Goal: Task Accomplishment & Management: Manage account settings

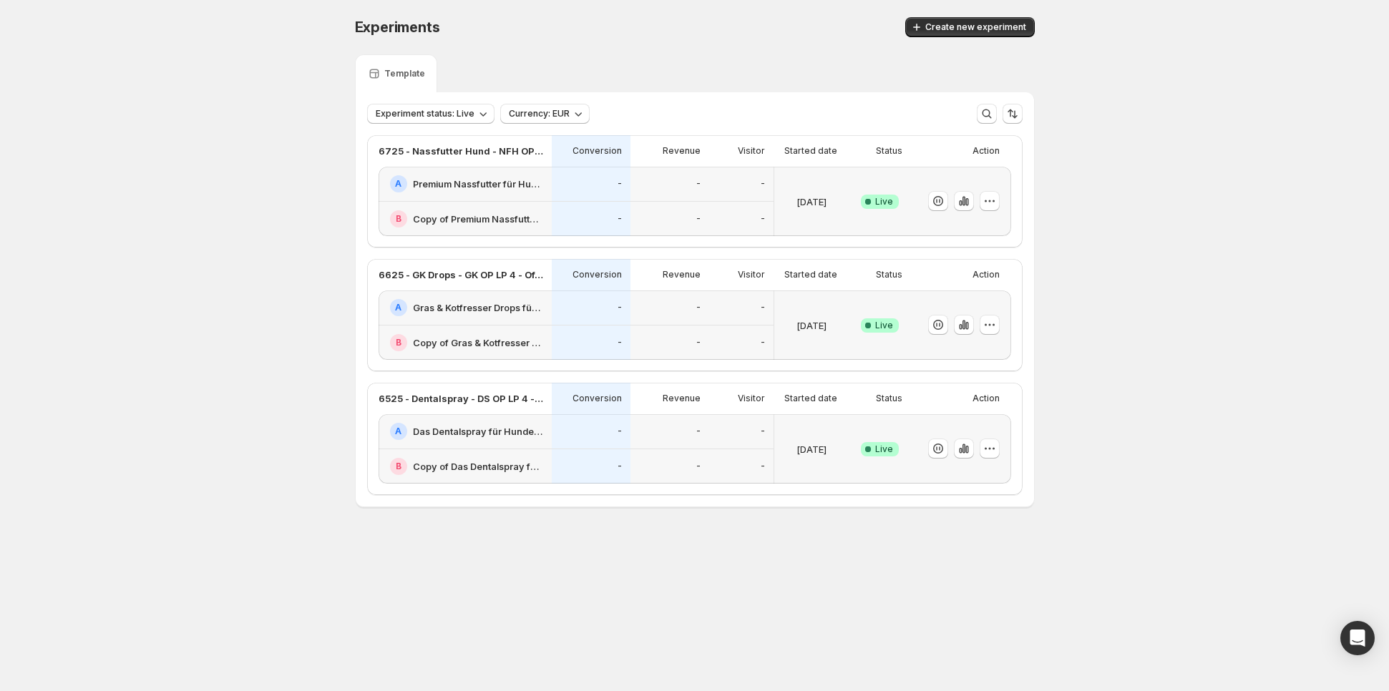
click at [621, 195] on div "-" at bounding box center [591, 184] width 79 height 35
click at [992, 192] on button "button" at bounding box center [990, 201] width 20 height 20
click at [971, 238] on button "Edit" at bounding box center [993, 229] width 177 height 23
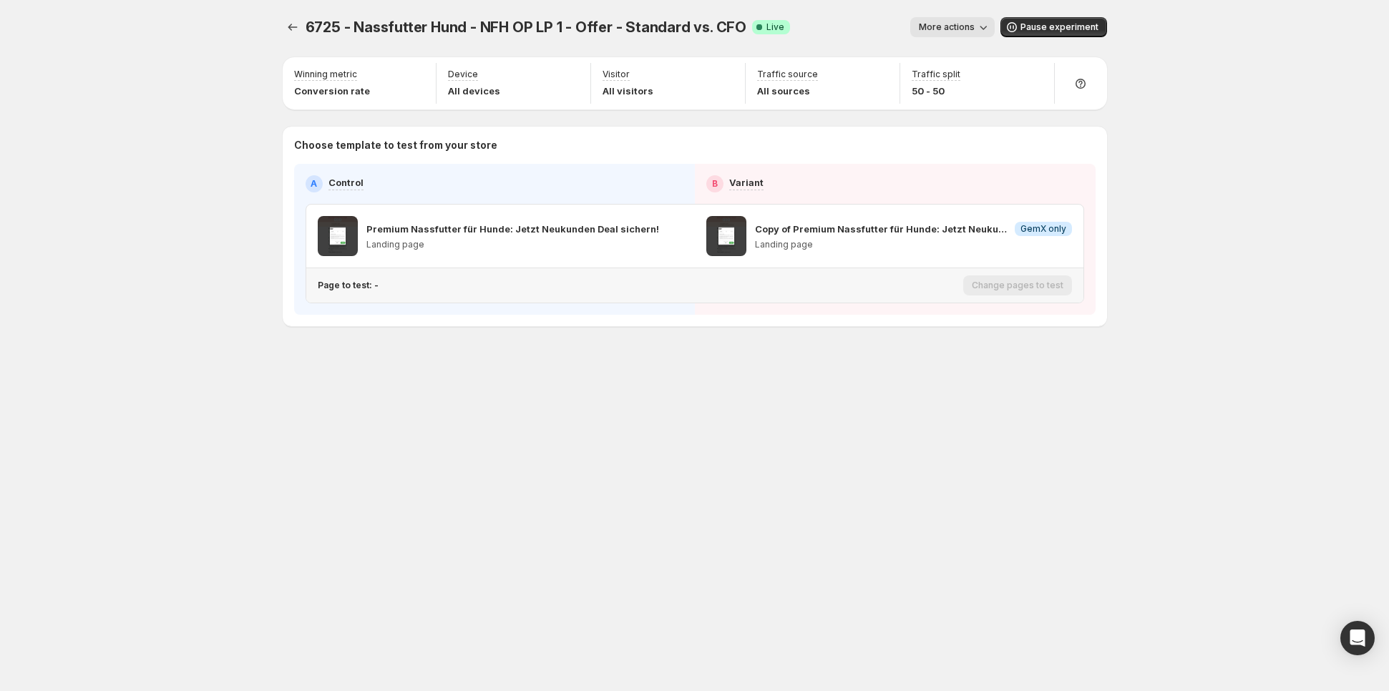
click at [357, 287] on p "Page to test: -" at bounding box center [348, 285] width 61 height 11
click at [561, 361] on icon "Search for and select a customer segment" at bounding box center [565, 359] width 11 height 9
click at [295, 34] on icon "Experiments" at bounding box center [292, 27] width 14 height 14
